Goal: Task Accomplishment & Management: Use online tool/utility

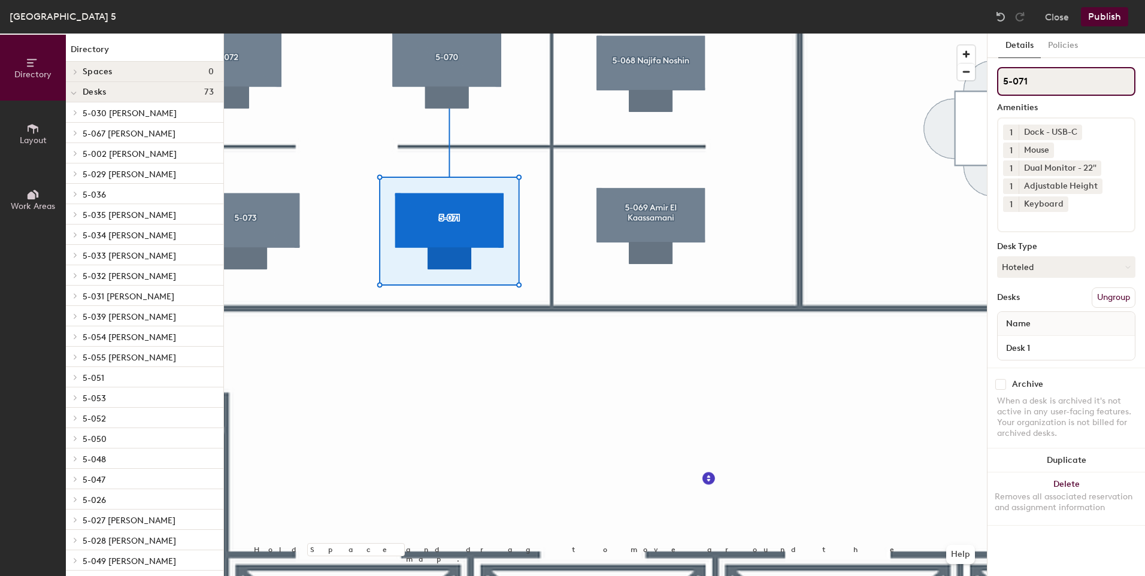
click at [1043, 82] on input "5-071" at bounding box center [1066, 81] width 138 height 29
type input "5-071 [PERSON_NAME]"
click at [1083, 267] on button "Hoteled" at bounding box center [1066, 267] width 138 height 22
click at [1025, 302] on div "Assigned" at bounding box center [1058, 304] width 120 height 18
click at [1103, 13] on button "Publish" at bounding box center [1104, 16] width 47 height 19
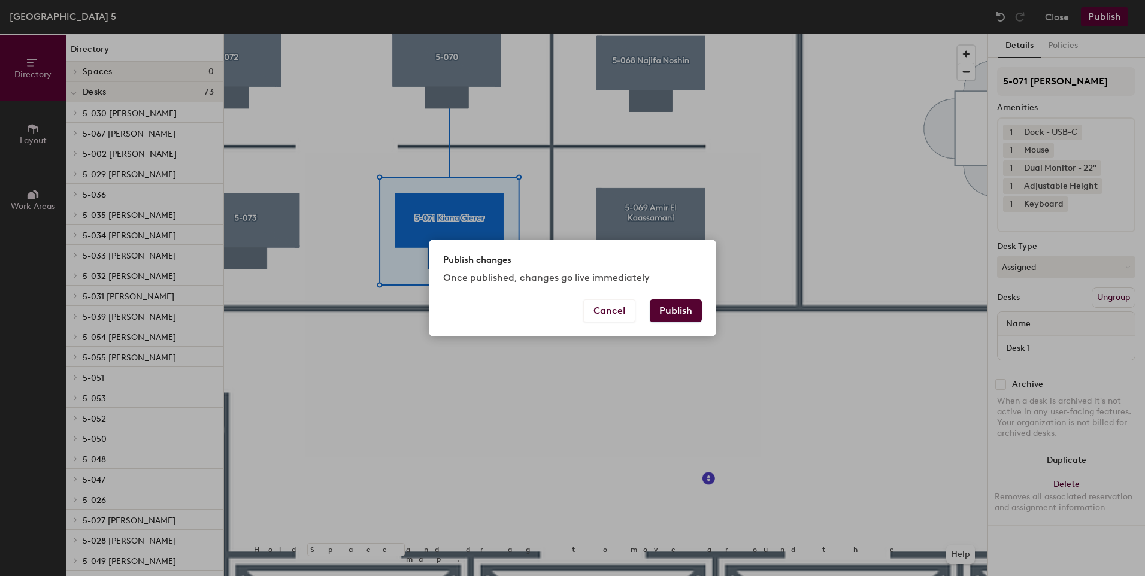
drag, startPoint x: 680, startPoint y: 308, endPoint x: 753, endPoint y: 390, distance: 109.9
click at [680, 309] on button "Publish" at bounding box center [676, 310] width 52 height 23
